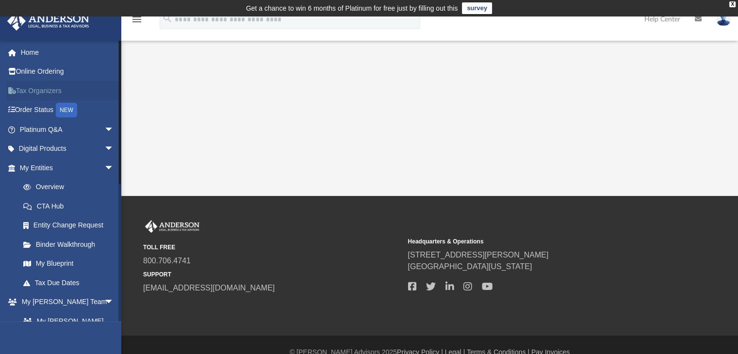
click at [41, 93] on link "Tax Organizers" at bounding box center [68, 90] width 122 height 19
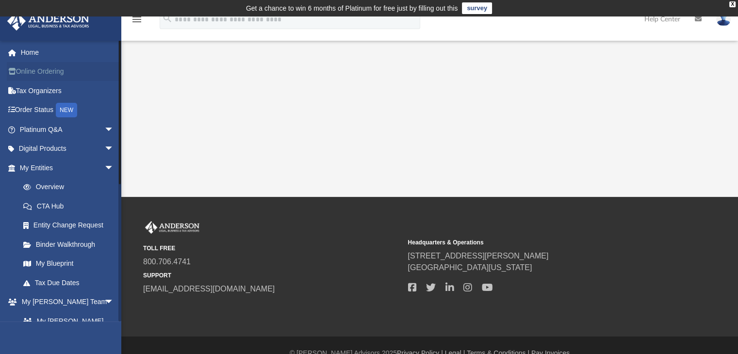
click at [39, 70] on link "Online Ordering" at bounding box center [68, 71] width 122 height 19
click at [58, 150] on link "Digital Products arrow_drop_down" at bounding box center [68, 148] width 122 height 19
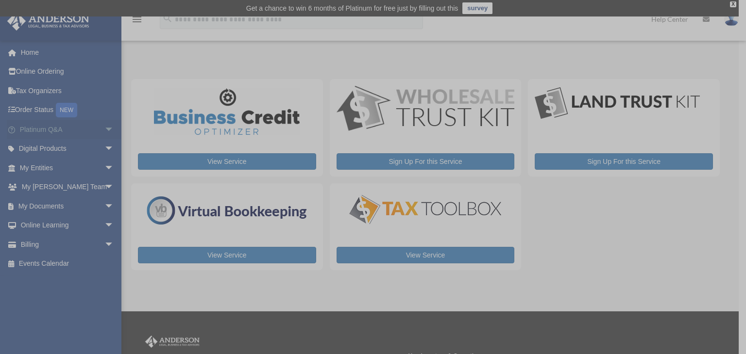
click at [94, 132] on div "x" at bounding box center [373, 177] width 746 height 354
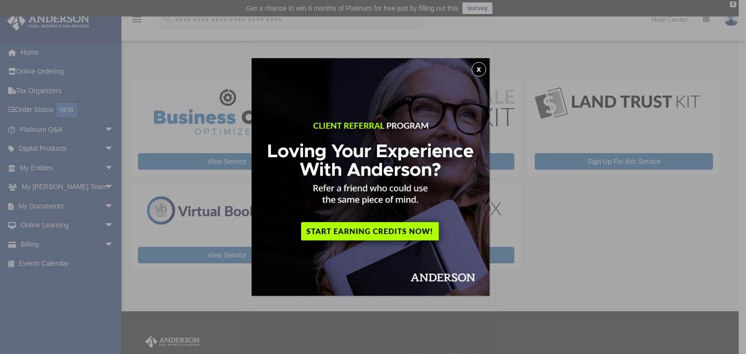
click at [482, 68] on button "x" at bounding box center [478, 69] width 15 height 15
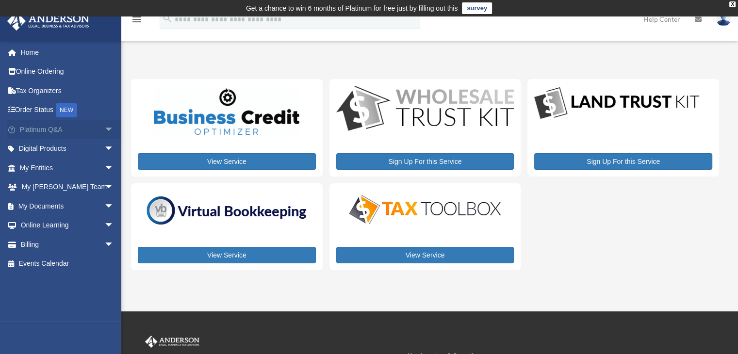
click at [104, 129] on span "arrow_drop_down" at bounding box center [113, 130] width 19 height 20
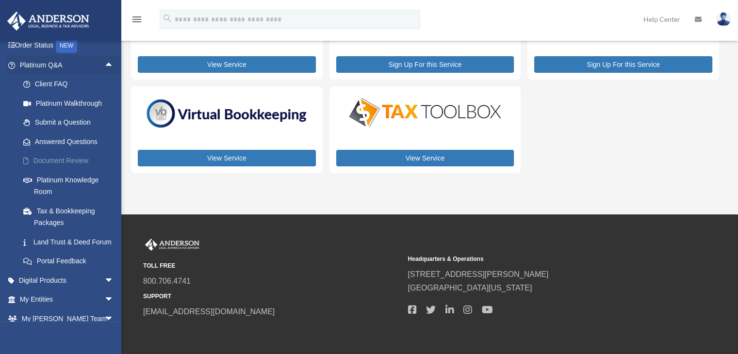
scroll to position [16, 0]
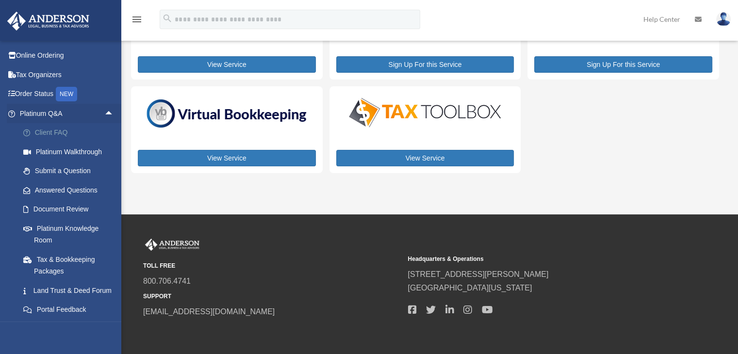
click at [45, 135] on link "Client FAQ" at bounding box center [71, 132] width 115 height 19
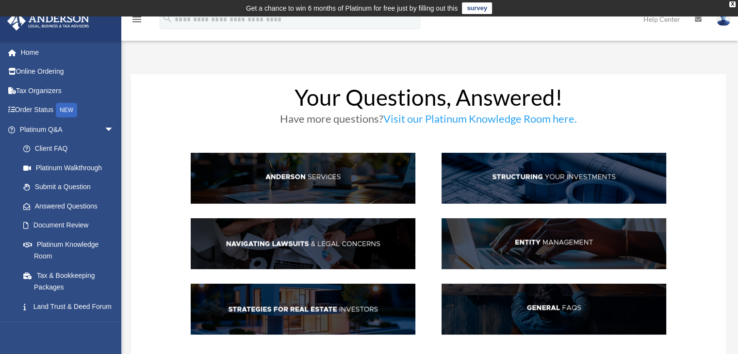
click at [721, 24] on img at bounding box center [724, 19] width 15 height 14
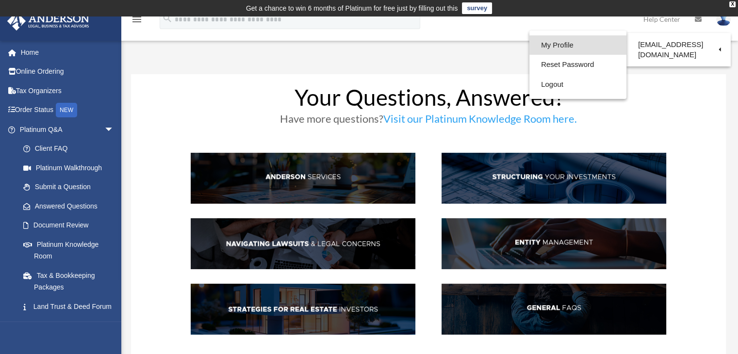
click at [562, 45] on link "My Profile" at bounding box center [578, 45] width 97 height 20
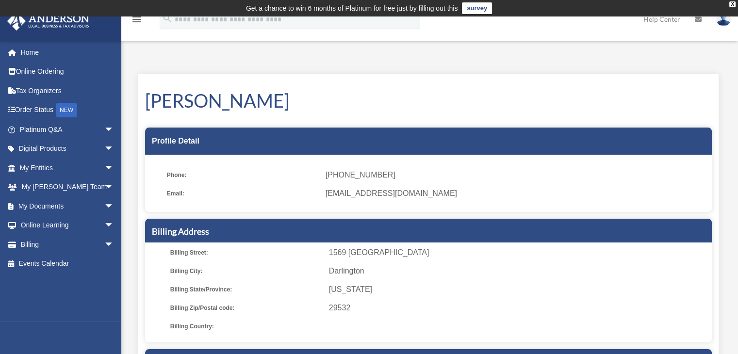
click at [505, 66] on div "My Profile date_range Published on Last updated June 7, 2024 March 19, 2020 by …" at bounding box center [428, 284] width 595 height 442
click at [60, 266] on link "Events Calendar" at bounding box center [68, 263] width 122 height 19
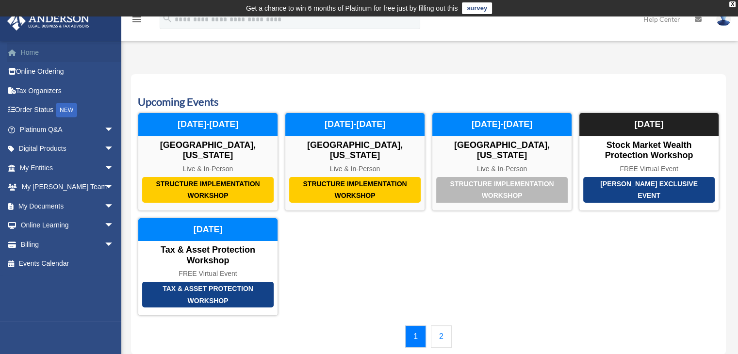
click at [29, 55] on link "Home" at bounding box center [68, 52] width 122 height 19
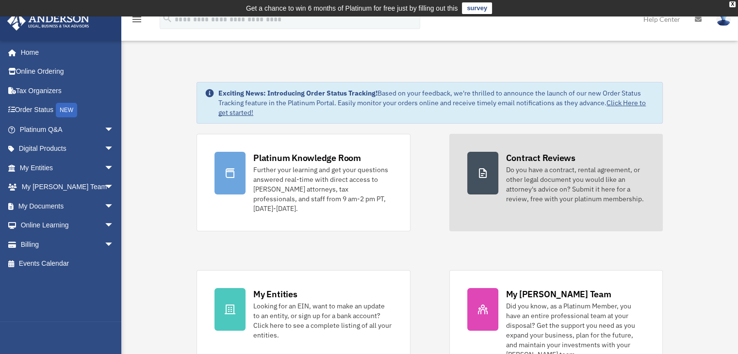
click at [542, 189] on div "Do you have a contract, rental agreement, or other legal document you would lik…" at bounding box center [575, 184] width 139 height 39
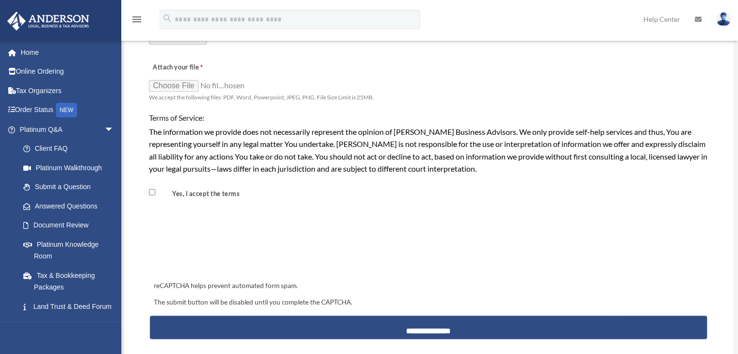
scroll to position [777, 0]
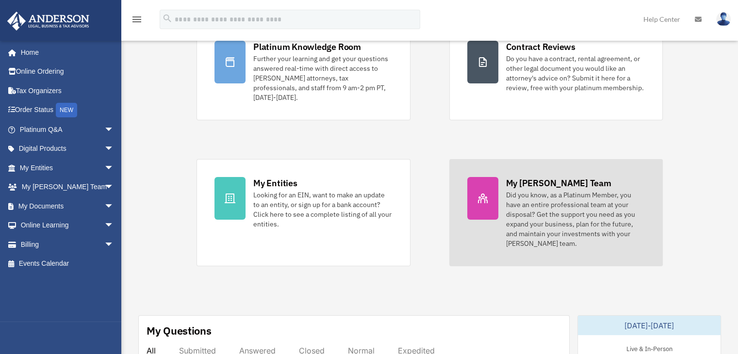
scroll to position [114, 0]
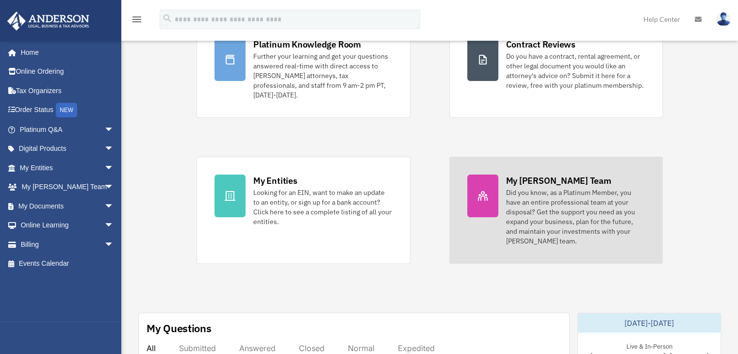
click at [553, 225] on div "Did you know, as a Platinum Member, you have an entire professional team at you…" at bounding box center [575, 217] width 139 height 58
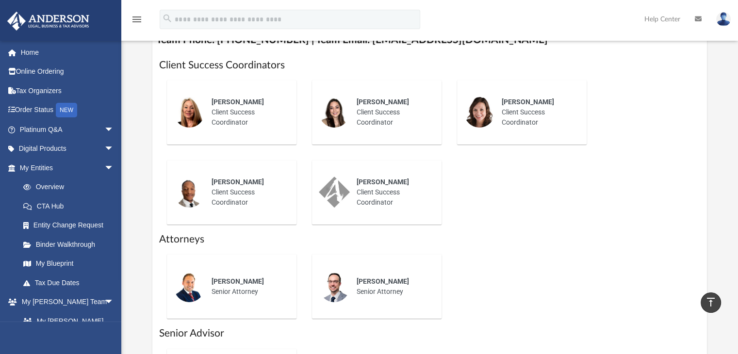
scroll to position [388, 0]
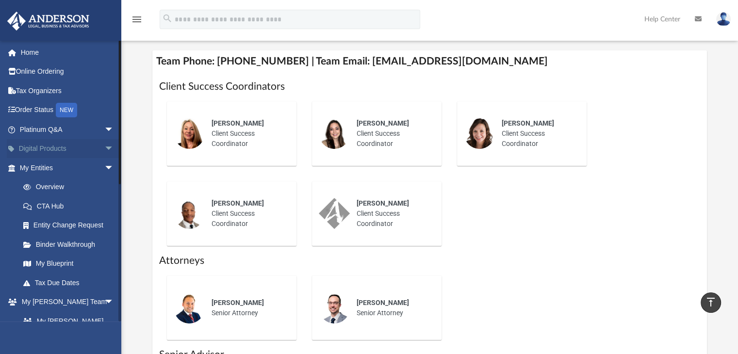
click at [62, 144] on link "Digital Products arrow_drop_down" at bounding box center [68, 148] width 122 height 19
click at [107, 148] on span "arrow_drop_down" at bounding box center [113, 149] width 19 height 20
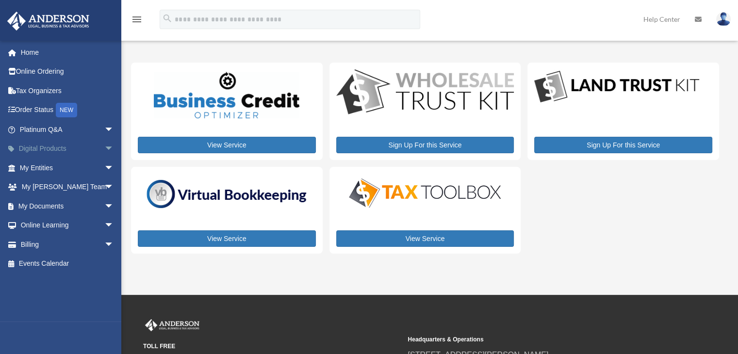
click at [104, 148] on span "arrow_drop_down" at bounding box center [113, 149] width 19 height 20
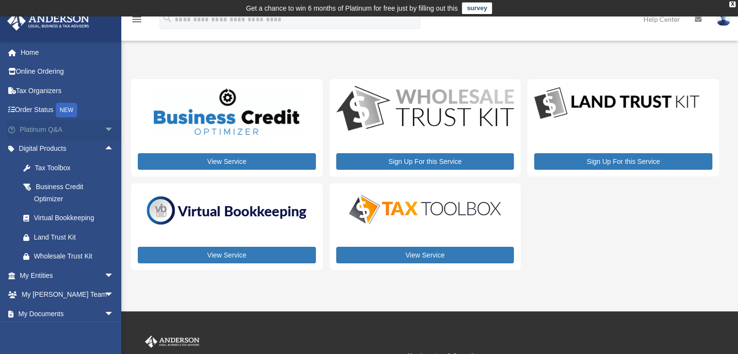
click at [104, 130] on span "arrow_drop_down" at bounding box center [113, 130] width 19 height 20
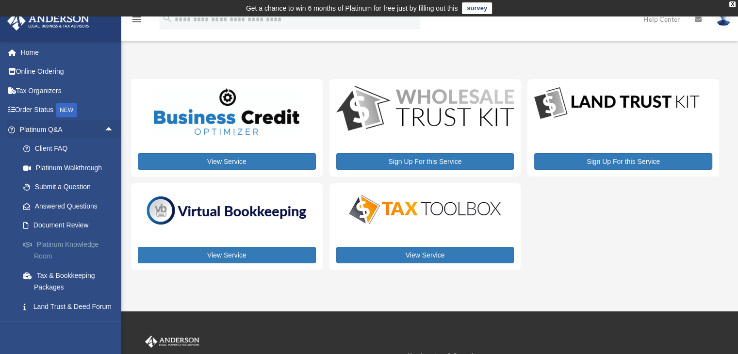
click at [81, 245] on link "Platinum Knowledge Room" at bounding box center [71, 250] width 115 height 31
